Goal: Navigation & Orientation: Find specific page/section

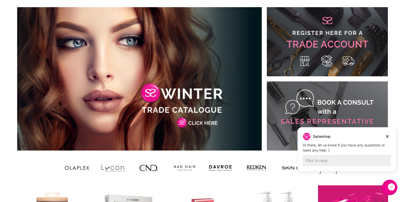
scroll to position [205, 0]
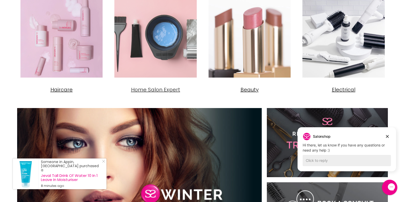
click at [158, 89] on span "Home Salon Expert" at bounding box center [155, 89] width 49 height 7
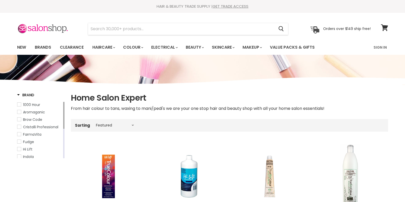
select select "manual"
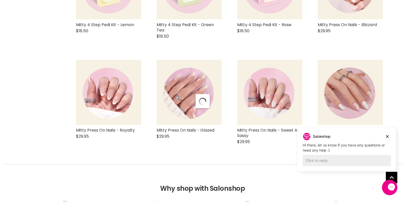
select select "manual"
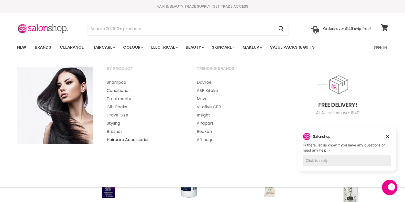
click at [118, 141] on link "Haircare Accessories" at bounding box center [144, 140] width 89 height 8
